Goal: Find specific page/section: Find specific page/section

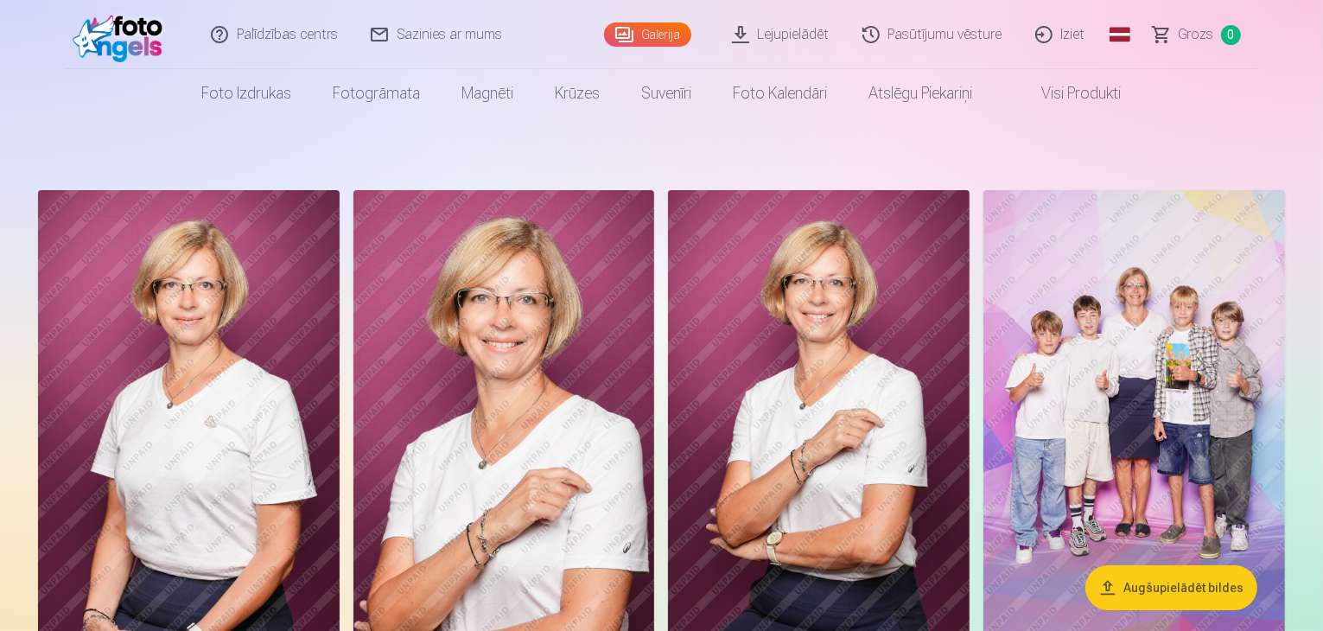
click at [649, 35] on link "Galerija" at bounding box center [647, 34] width 87 height 24
click at [635, 38] on link "Galerija" at bounding box center [647, 34] width 87 height 24
click at [665, 35] on link "Galerija" at bounding box center [647, 34] width 87 height 24
click at [805, 35] on link "Lejupielādēt" at bounding box center [781, 34] width 131 height 69
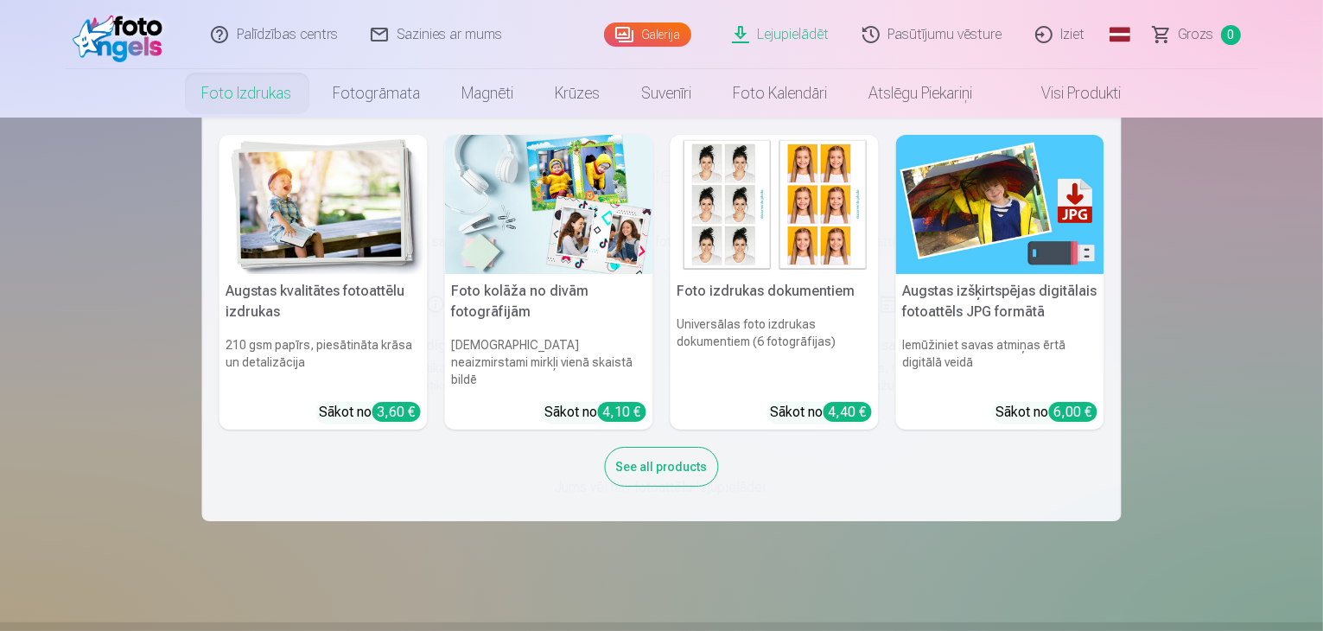
click at [251, 85] on link "Foto izdrukas" at bounding box center [246, 93] width 131 height 48
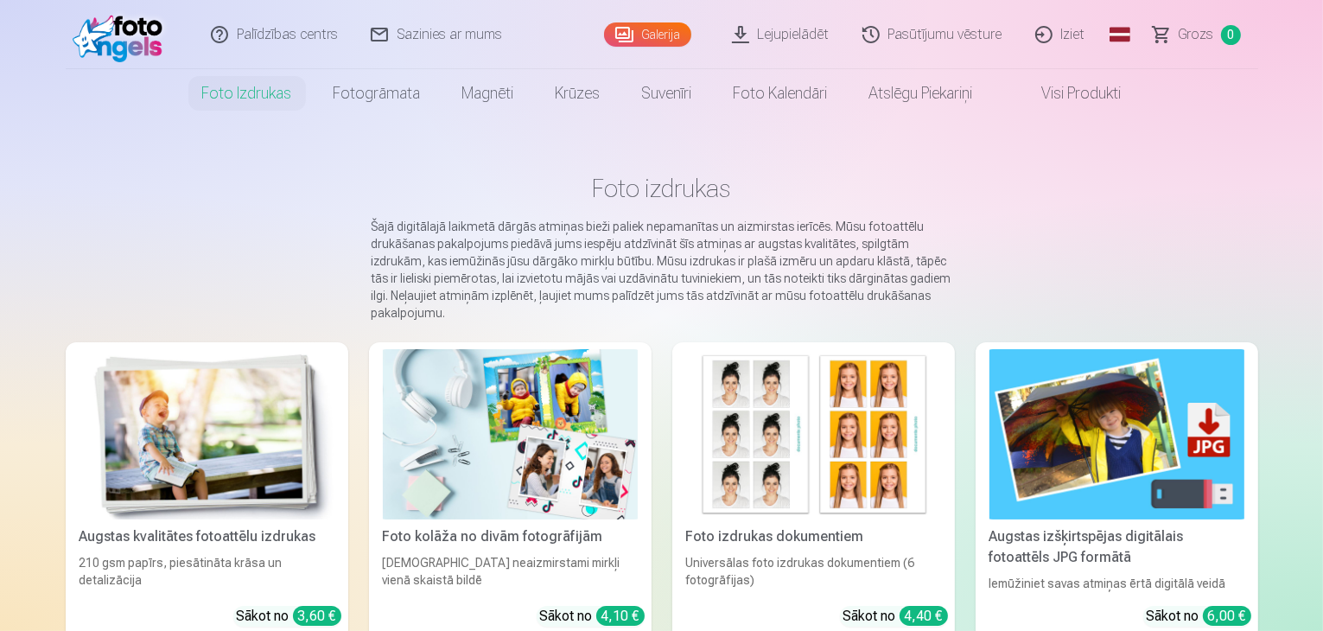
click at [1078, 34] on link "Iziet" at bounding box center [1061, 34] width 83 height 69
